Goal: Check status: Check status

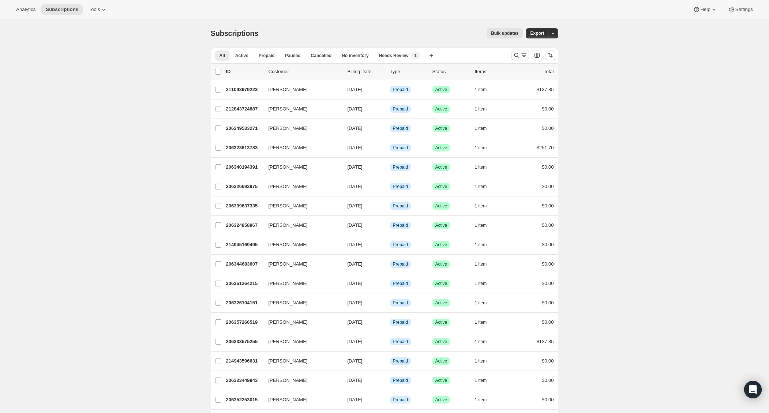
click at [517, 53] on icon "Search and filter results" at bounding box center [516, 55] width 7 height 7
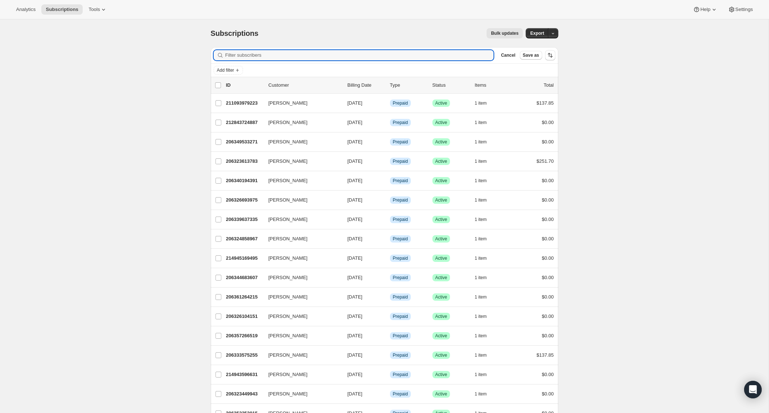
paste input "Patty"
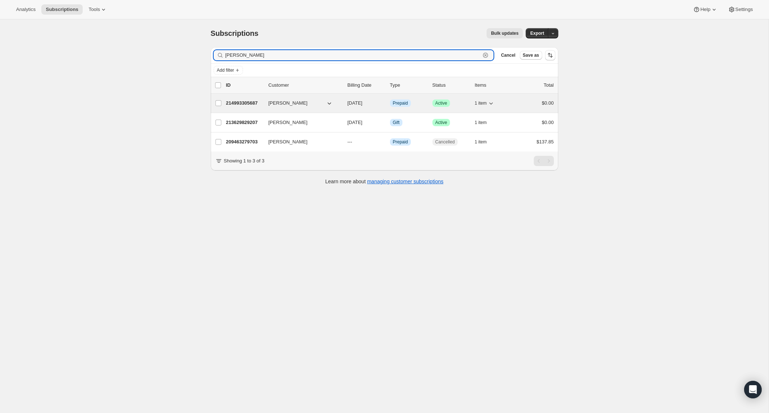
type input "Patty"
click at [244, 105] on p "214993305687" at bounding box center [244, 103] width 37 height 7
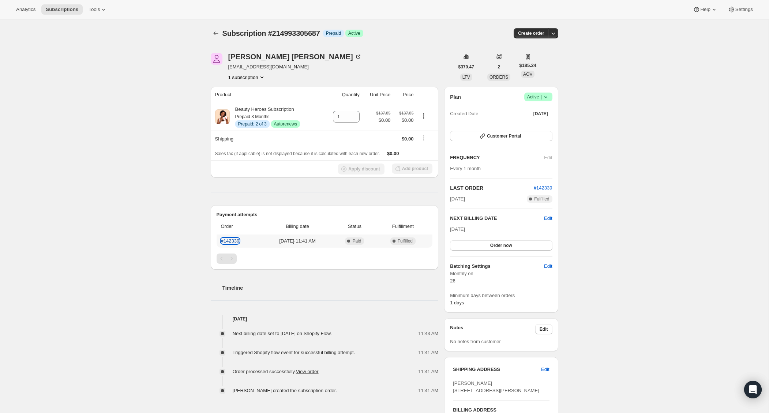
click at [237, 240] on link "#142339" at bounding box center [230, 240] width 19 height 5
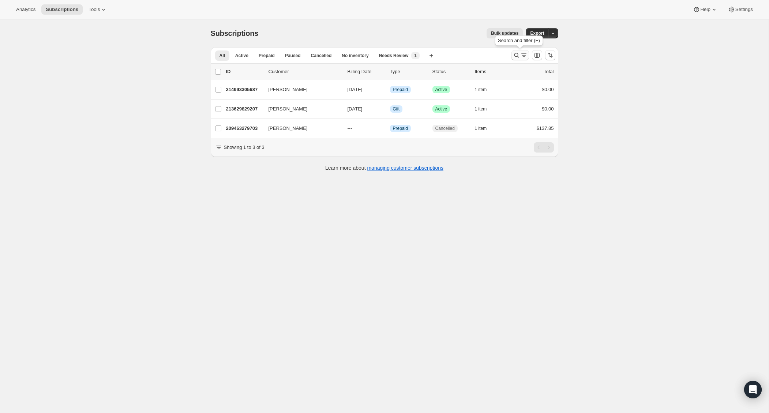
click at [518, 57] on icon "Search and filter results" at bounding box center [516, 55] width 7 height 7
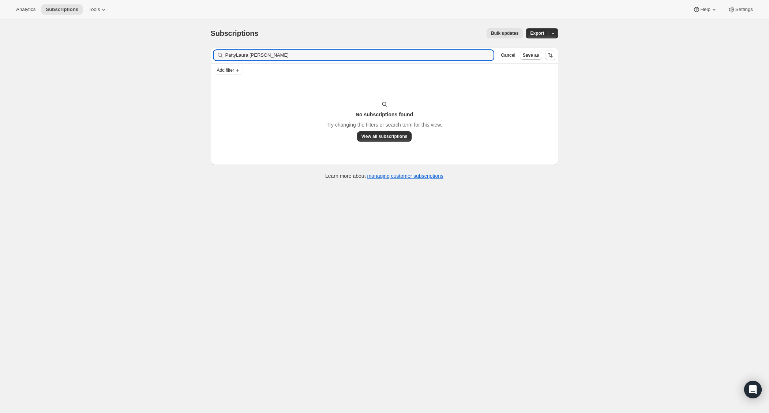
drag, startPoint x: 237, startPoint y: 56, endPoint x: 217, endPoint y: 59, distance: 20.2
click at [218, 59] on div "PattyLaura Olivo Clear" at bounding box center [354, 55] width 280 height 10
type input "Laura Olivo"
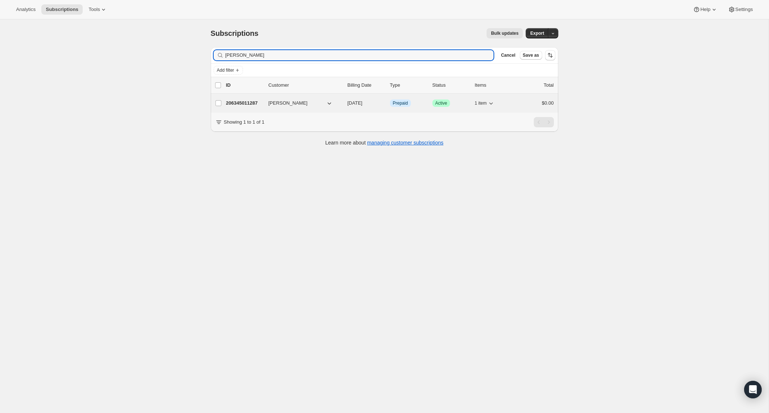
click at [247, 101] on p "206345011287" at bounding box center [244, 103] width 37 height 7
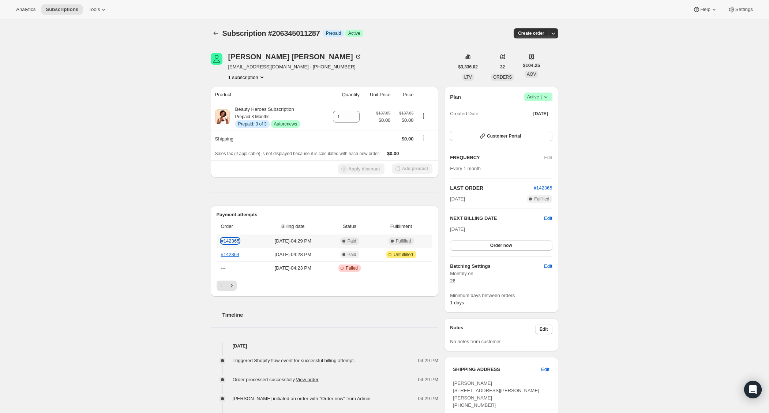
click at [228, 242] on link "#142365" at bounding box center [230, 240] width 19 height 5
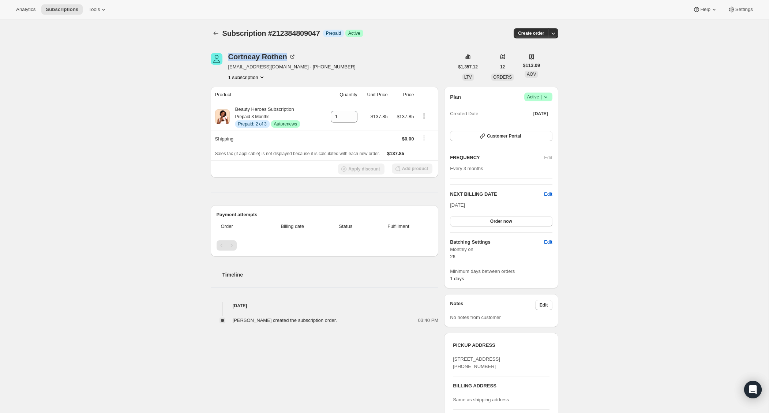
drag, startPoint x: 287, startPoint y: 55, endPoint x: 224, endPoint y: 55, distance: 62.2
click at [224, 55] on div "Cortneay Rothen crothen2@icloud.com · +14155964635 1 subscription" at bounding box center [332, 67] width 243 height 28
copy div "Cortneay Rothen"
click at [165, 160] on div "Subscription #212384809047. This page is ready Subscription #212384809047 Info …" at bounding box center [384, 265] width 769 height 493
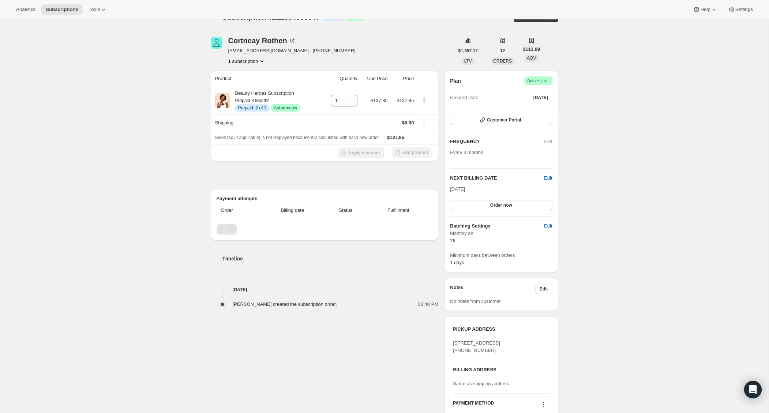
scroll to position [7, 0]
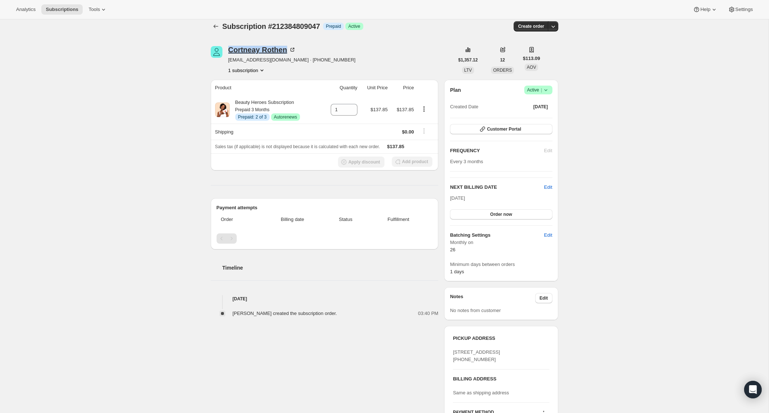
drag, startPoint x: 227, startPoint y: 48, endPoint x: 285, endPoint y: 48, distance: 58.2
click at [285, 48] on div "Cortneay Rothen crothen2@icloud.com · +14155964635 1 subscription" at bounding box center [332, 60] width 243 height 28
click at [286, 48] on div "Cortneay Rothen" at bounding box center [262, 49] width 68 height 7
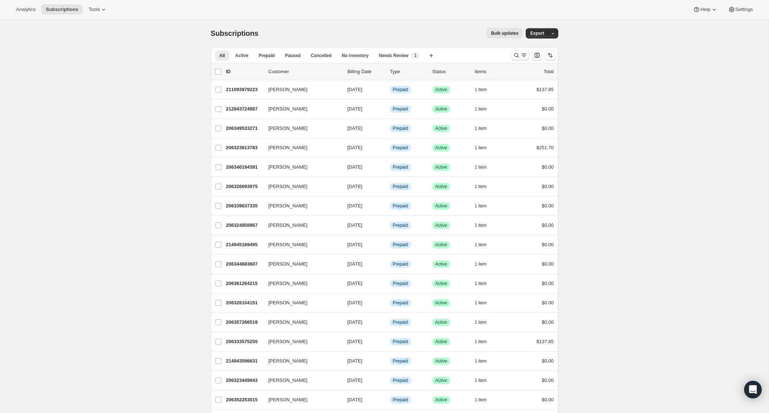
click at [519, 55] on icon "Search and filter results" at bounding box center [516, 55] width 7 height 7
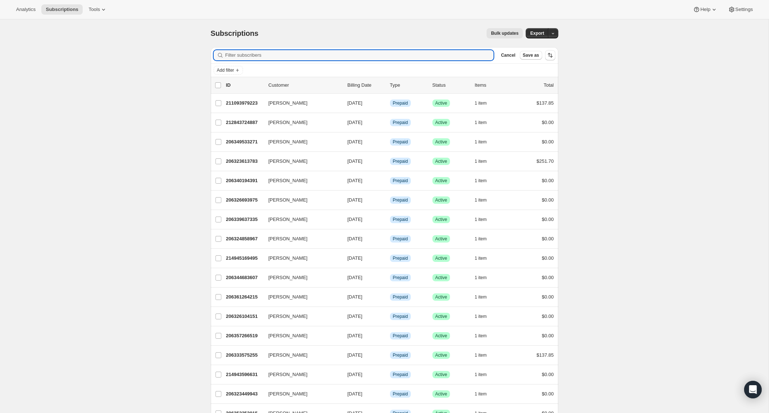
paste input "Courtneay"
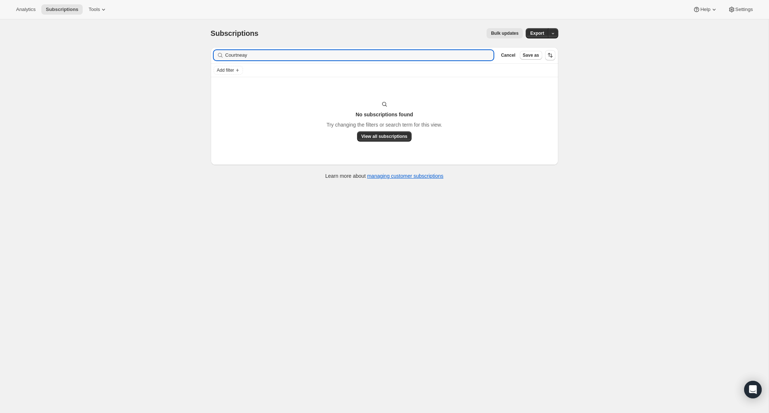
click at [351, 64] on div "Add filter" at bounding box center [385, 70] width 348 height 13
click at [307, 58] on input "Courtneay" at bounding box center [352, 55] width 255 height 10
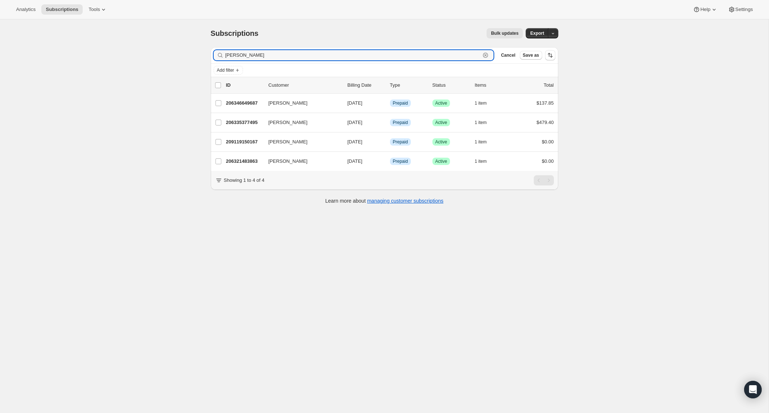
type input "Courtney"
click at [486, 55] on icon "button" at bounding box center [486, 55] width 3 height 3
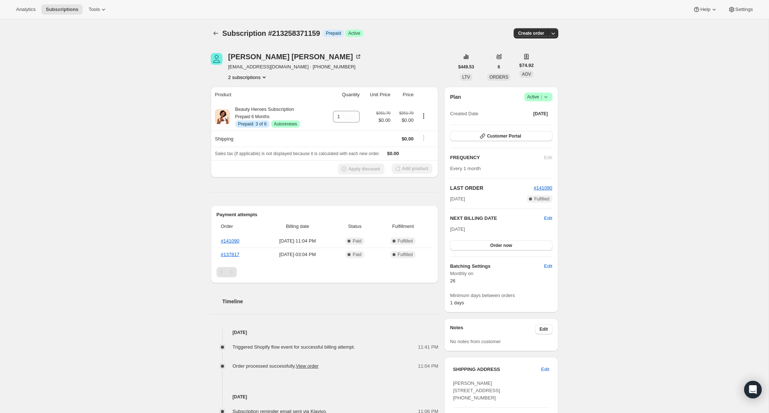
click at [260, 77] on button "2 subscriptions" at bounding box center [248, 77] width 40 height 7
click at [255, 92] on span "211222069335" at bounding box center [247, 90] width 53 height 7
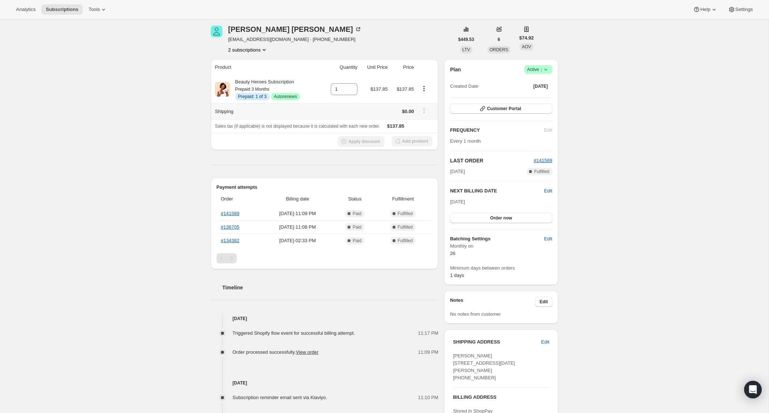
scroll to position [9, 0]
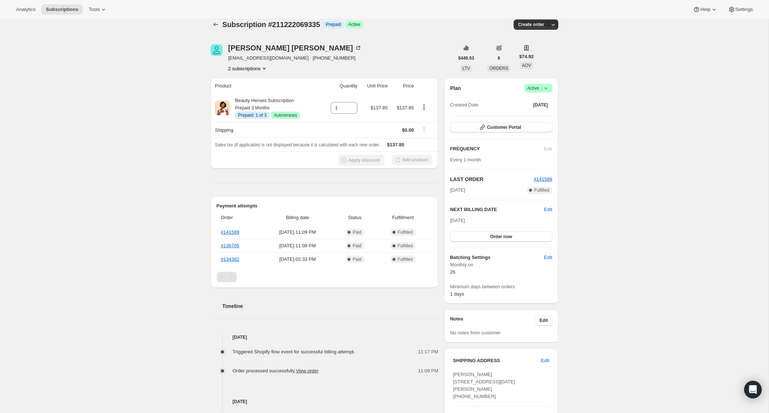
click at [247, 66] on button "2 subscriptions" at bounding box center [248, 68] width 40 height 7
click at [244, 90] on button "213258371159" at bounding box center [247, 95] width 58 height 12
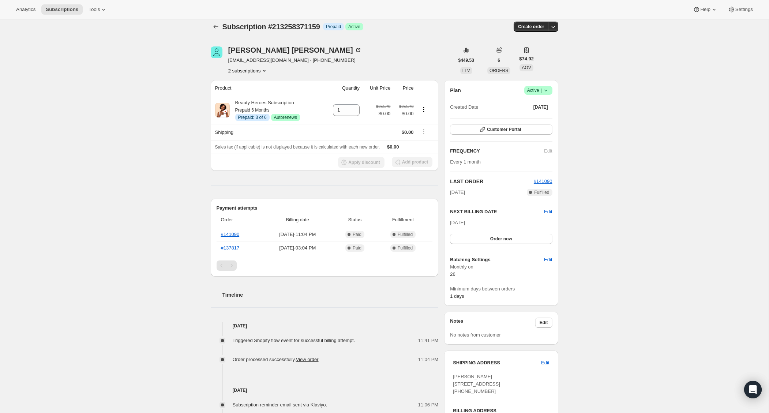
scroll to position [6, 0]
click at [150, 124] on div "Subscription #213258371159. This page is ready Subscription #213258371159 Info …" at bounding box center [384, 279] width 769 height 532
click at [245, 72] on button "2 subscriptions" at bounding box center [248, 70] width 40 height 7
click at [245, 83] on span "211222069335" at bounding box center [237, 84] width 32 height 5
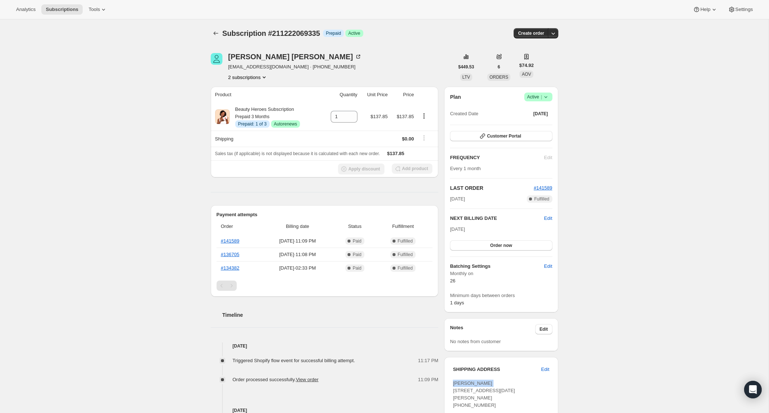
drag, startPoint x: 498, startPoint y: 382, endPoint x: 453, endPoint y: 382, distance: 44.6
click at [453, 382] on div "MONICA MENDOZA 68 SAINT MICHAEL DANA POINT CA, 92629 United States +19498875240" at bounding box center [501, 394] width 96 height 29
copy span "MONICA MENDOZA"
click at [95, 59] on div "Subscription #211222069335. This page is ready Subscription #211222069335 Info …" at bounding box center [384, 322] width 769 height 606
click at [248, 78] on button "2 subscriptions" at bounding box center [248, 77] width 40 height 7
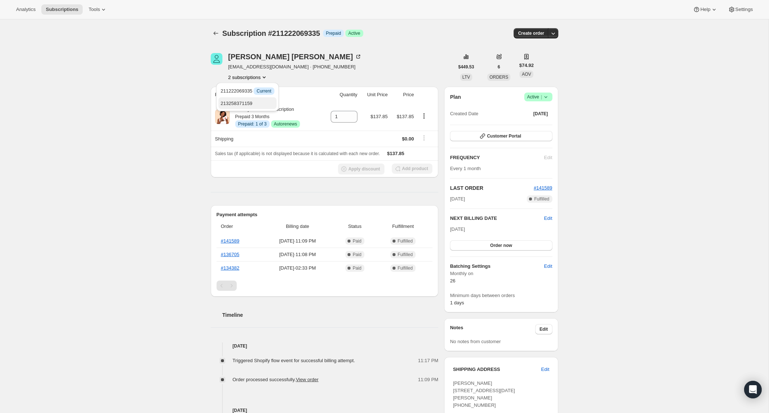
click at [245, 102] on span "213258371159" at bounding box center [237, 103] width 32 height 5
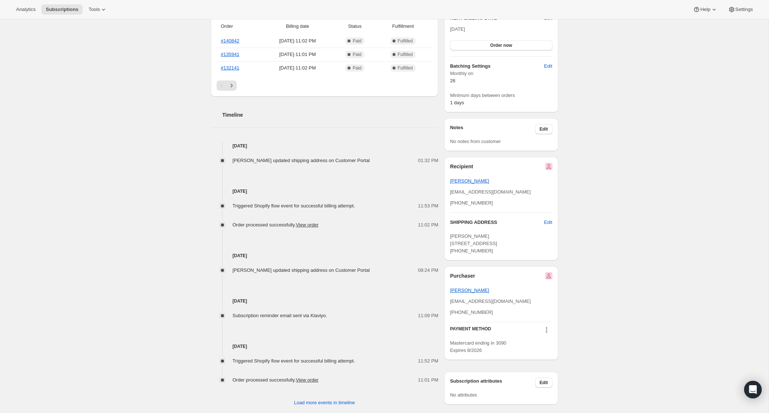
scroll to position [201, 0]
click at [318, 223] on link "View order" at bounding box center [307, 223] width 23 height 5
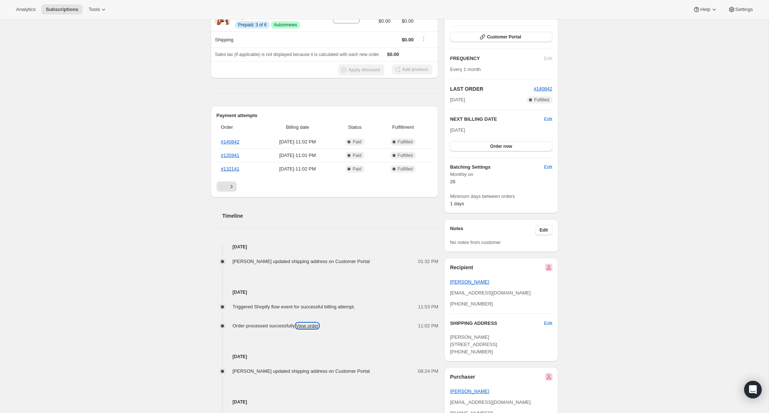
scroll to position [0, 0]
